Goal: Navigation & Orientation: Understand site structure

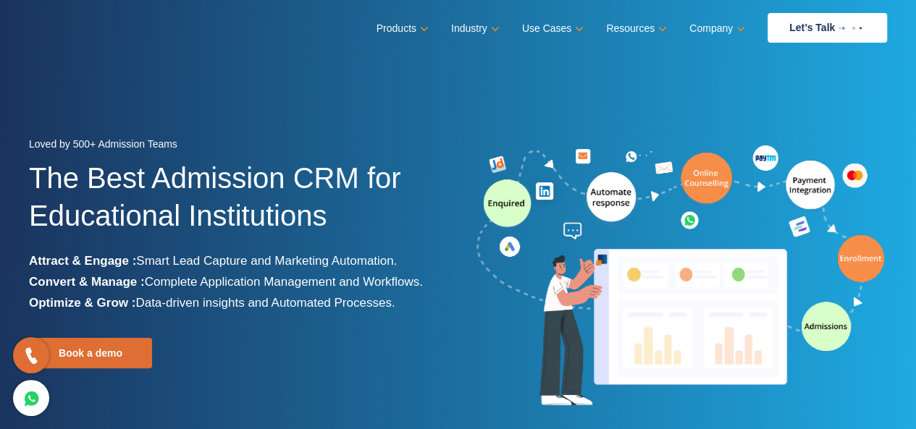
click at [704, 41] on ul "Products Education CRM Streamline your entire admissions process on a single pl…" at bounding box center [631, 28] width 510 height 30
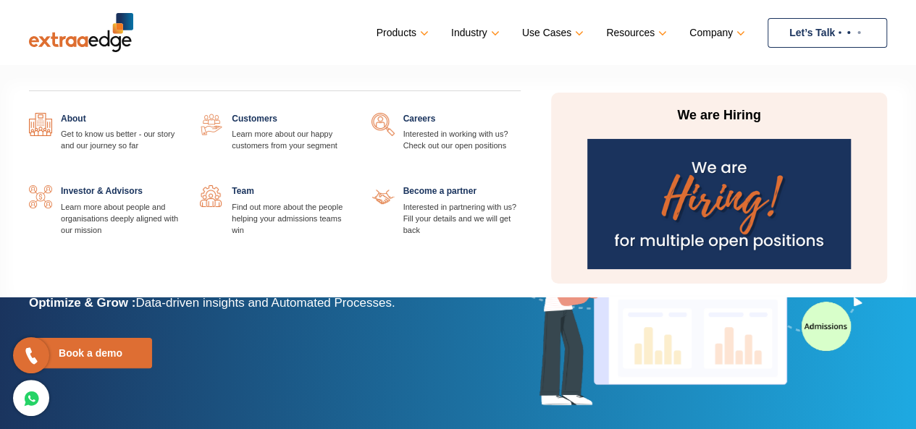
click at [717, 34] on link "Company" at bounding box center [715, 32] width 53 height 21
